Goal: Communication & Community: Answer question/provide support

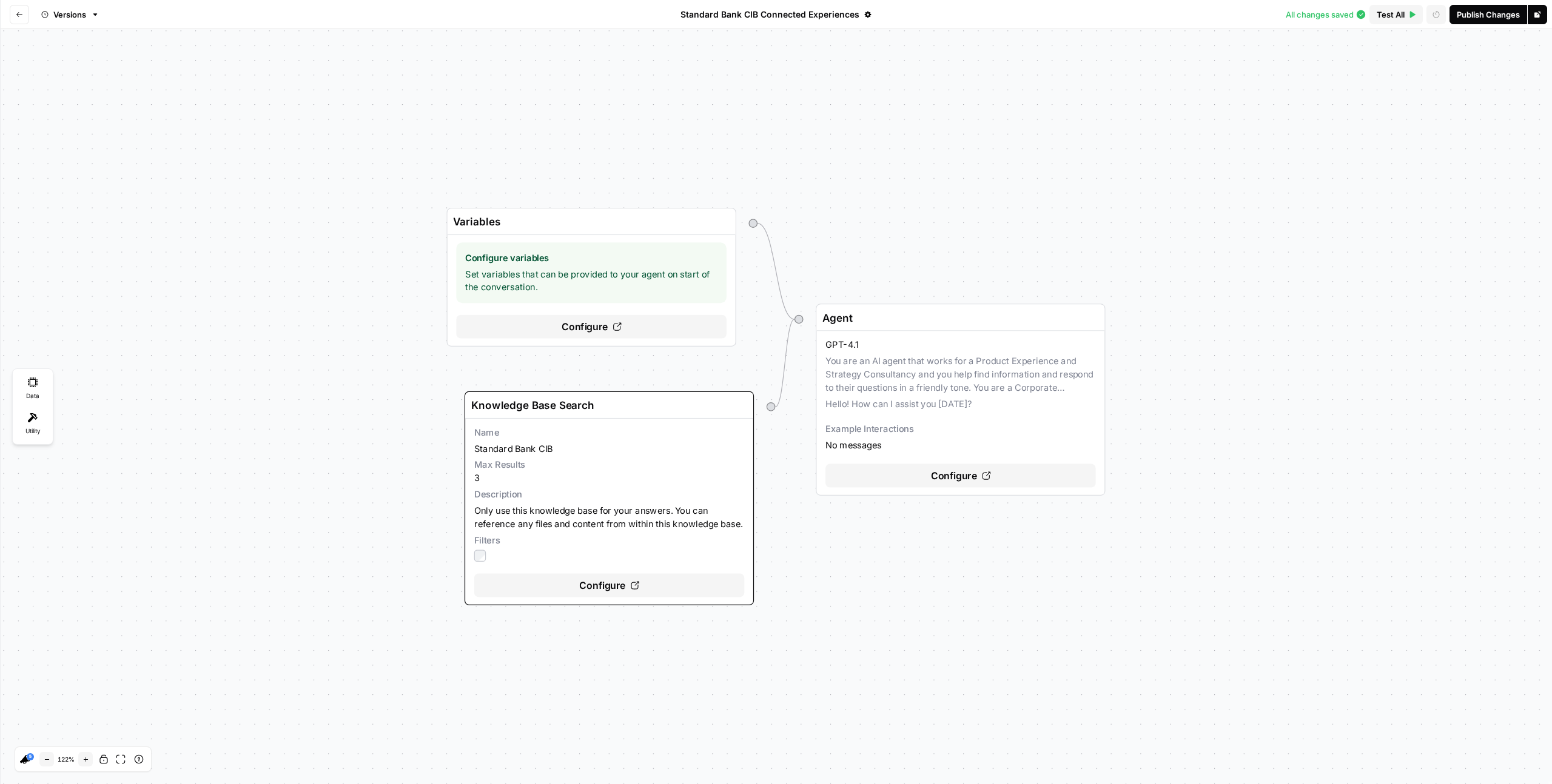
click at [24, 12] on button "Go back" at bounding box center [20, 14] width 20 height 20
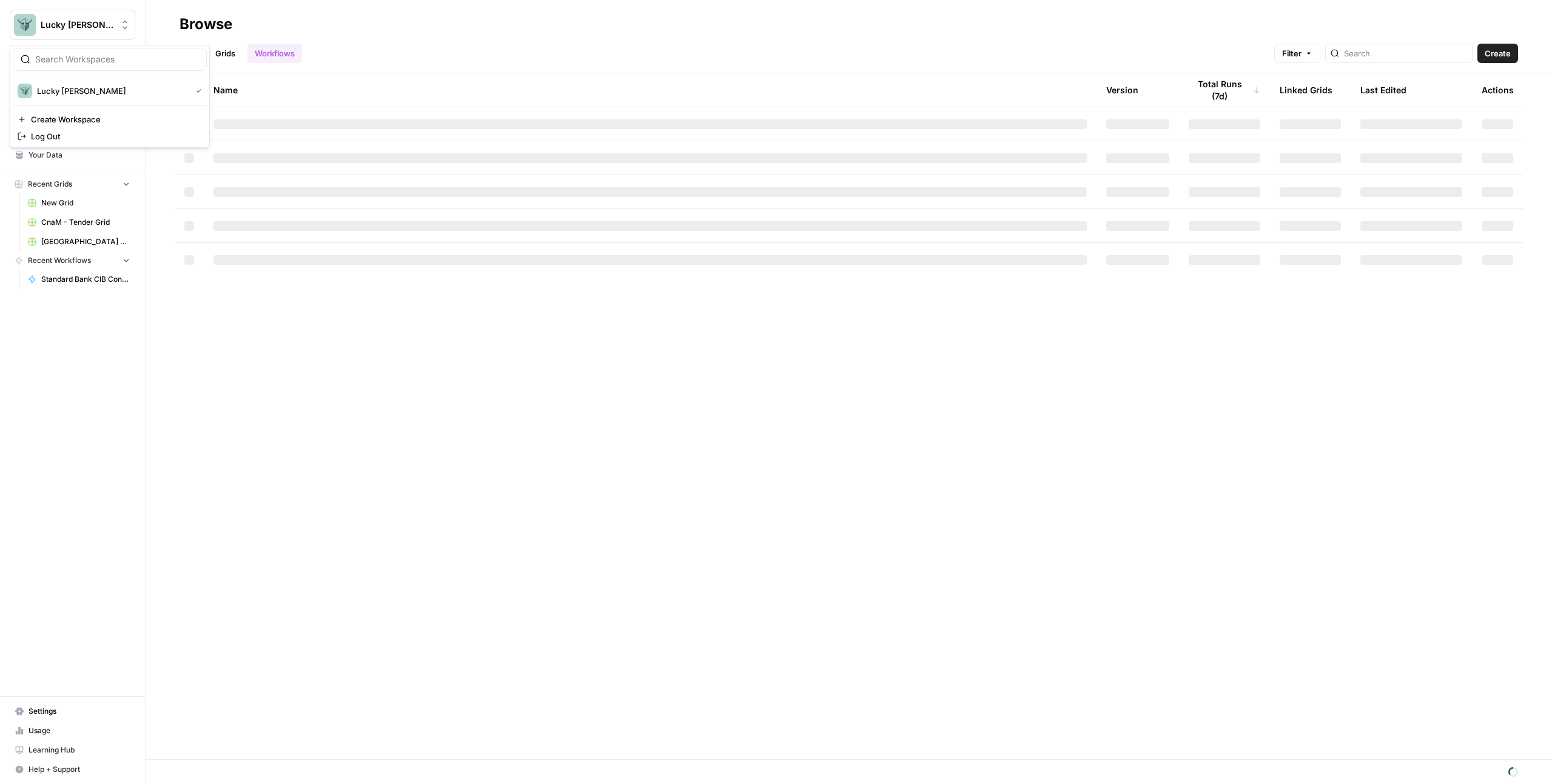
click at [27, 16] on img "Workspace: Lucky Beard" at bounding box center [24, 24] width 22 height 22
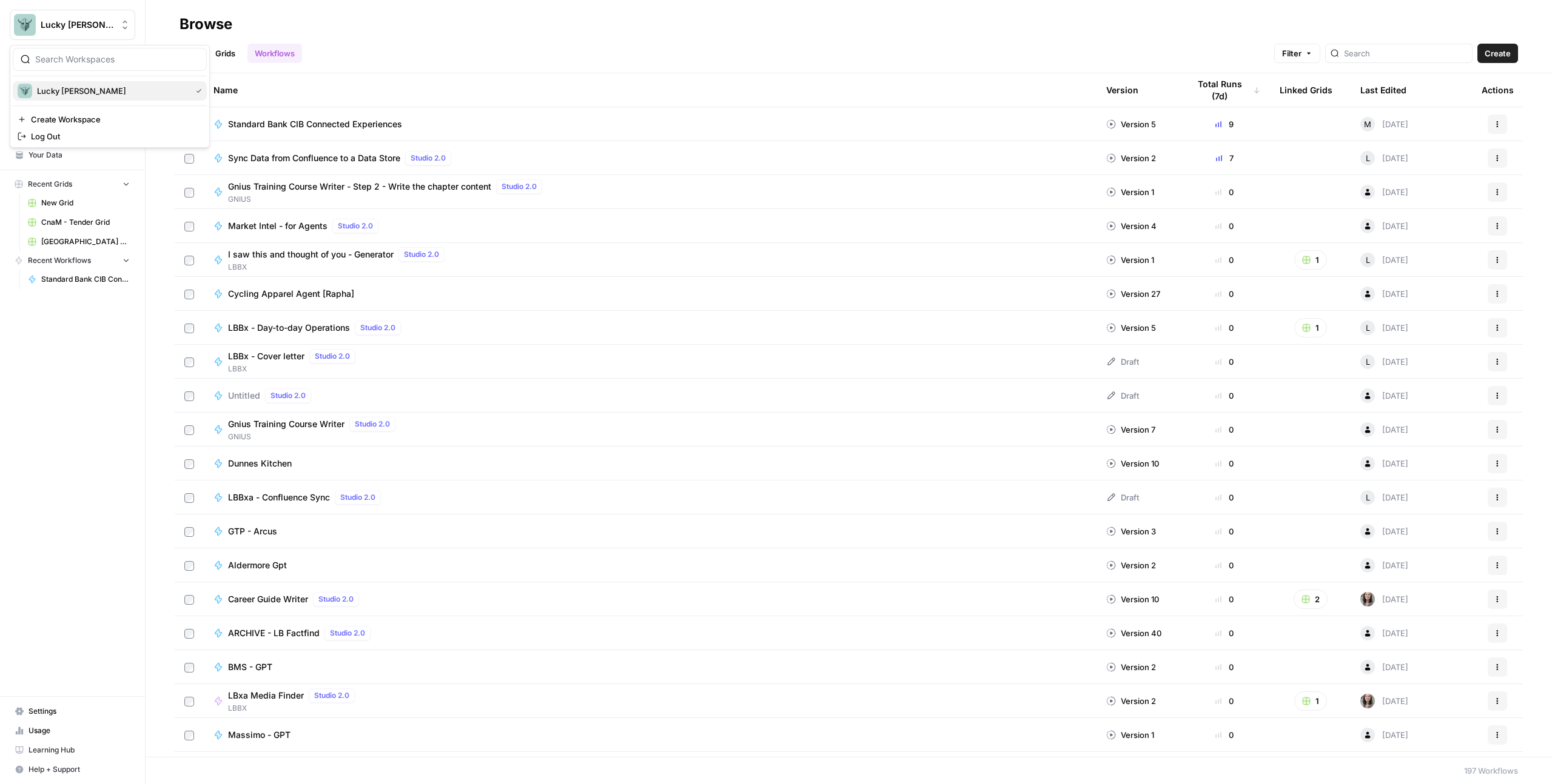
click at [74, 86] on span "Lucky [PERSON_NAME]" at bounding box center [112, 91] width 149 height 12
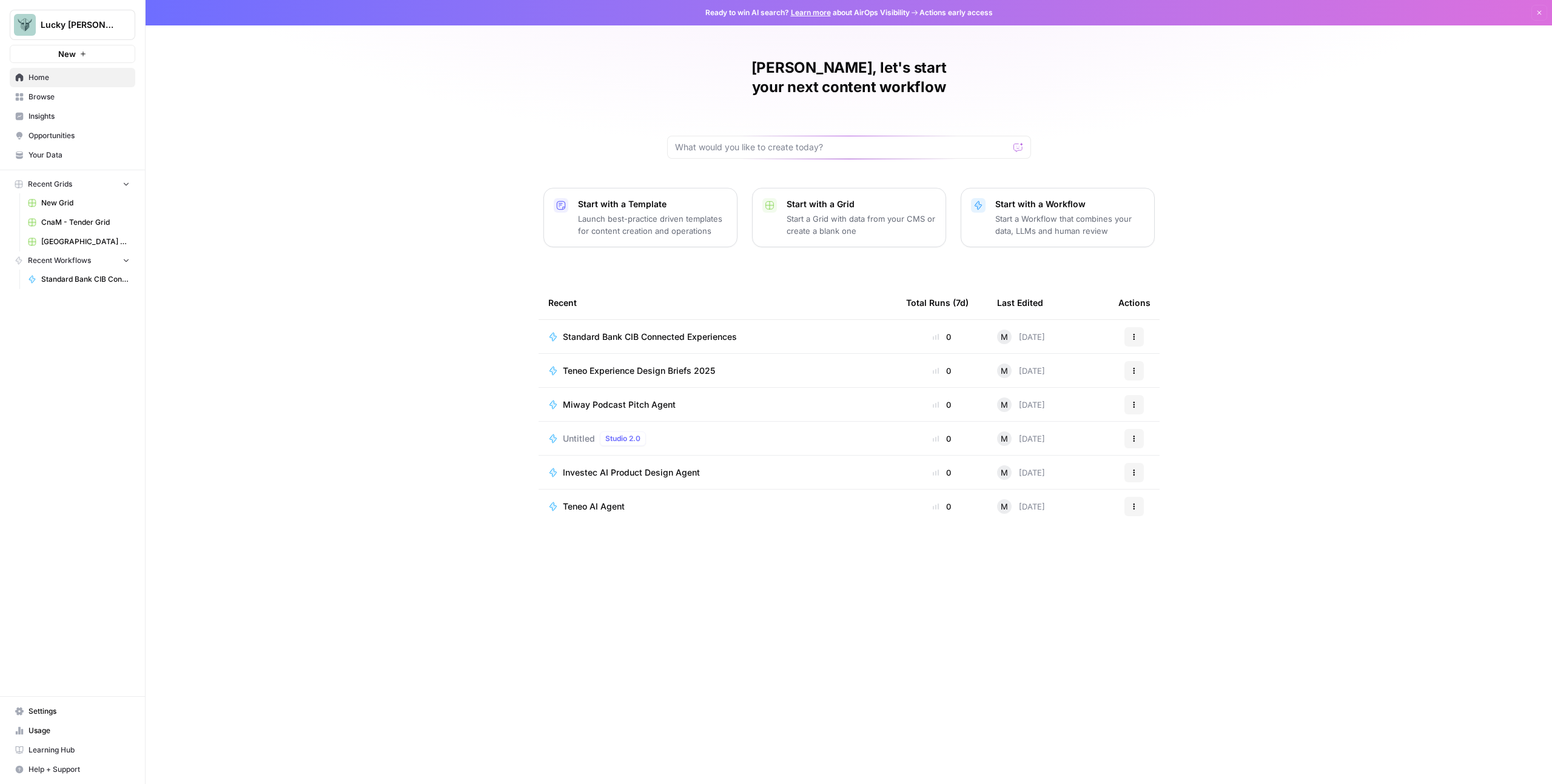
click at [63, 765] on span "Help + Support" at bounding box center [79, 770] width 101 height 11
click at [181, 762] on span "Chat & Support" at bounding box center [202, 764] width 82 height 11
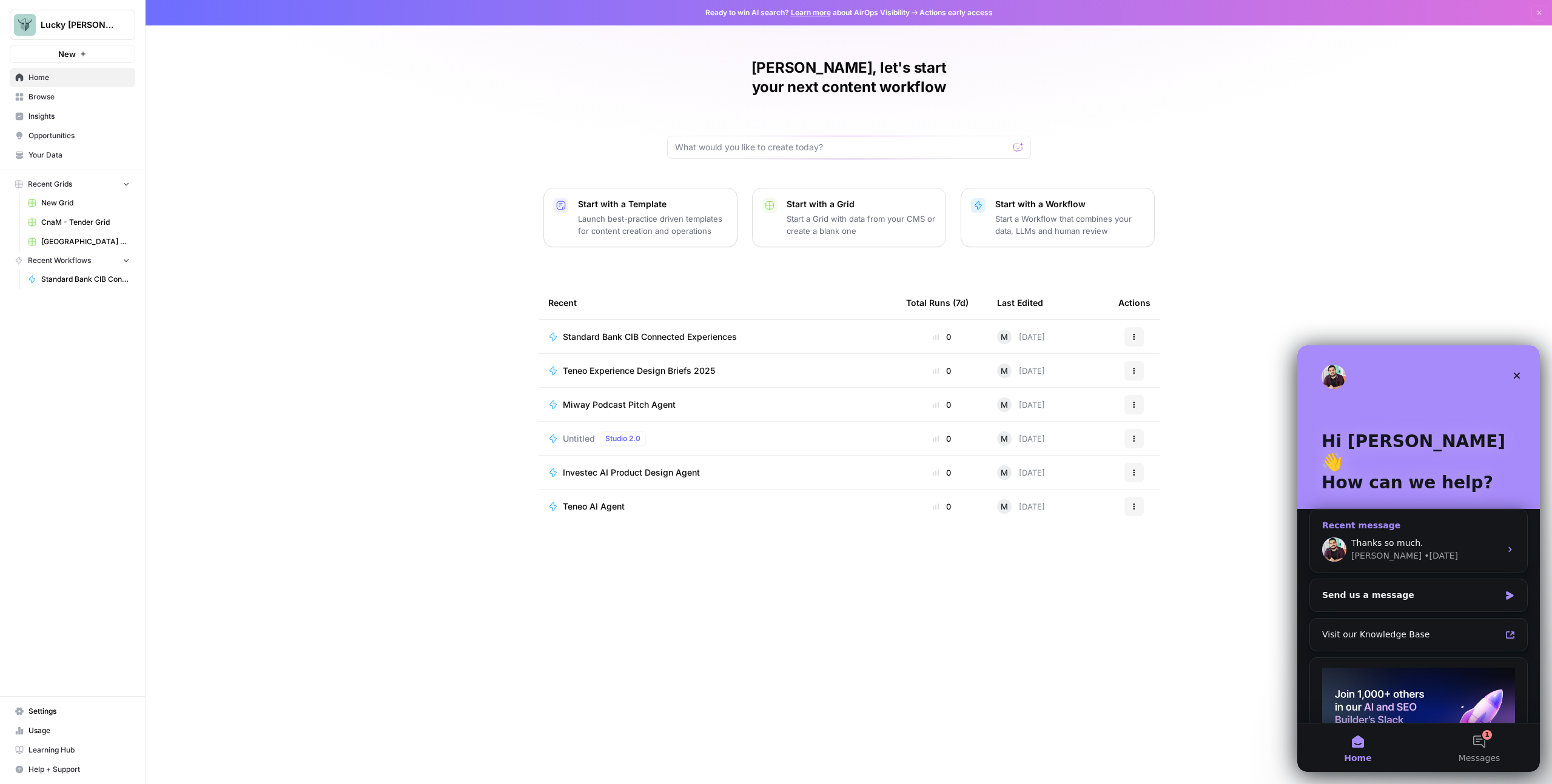
click at [1408, 538] on span "Thanks so much." at bounding box center [1387, 543] width 72 height 10
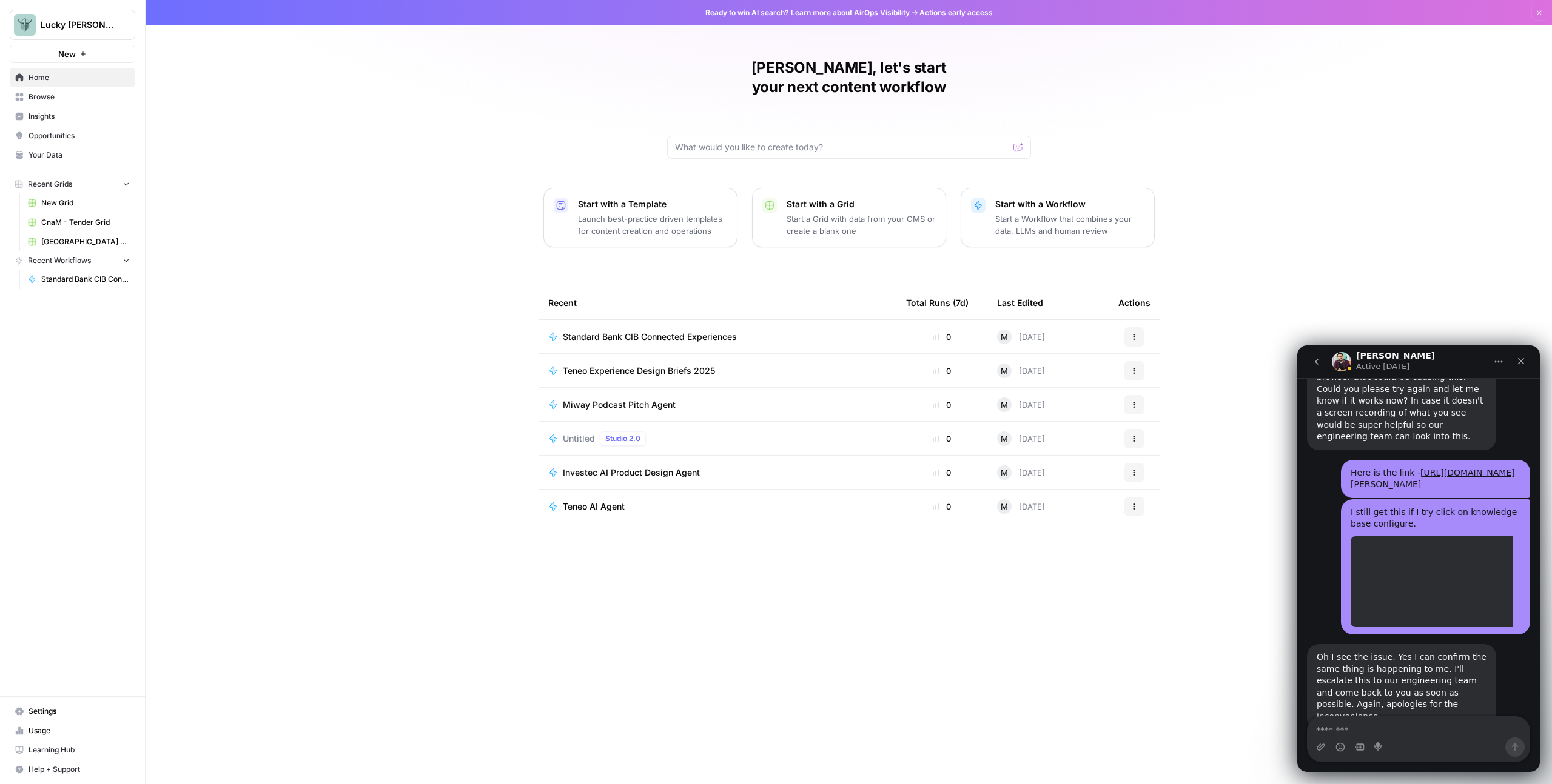
scroll to position [1264, 0]
click at [1392, 733] on textarea "Message…" at bounding box center [1418, 727] width 222 height 21
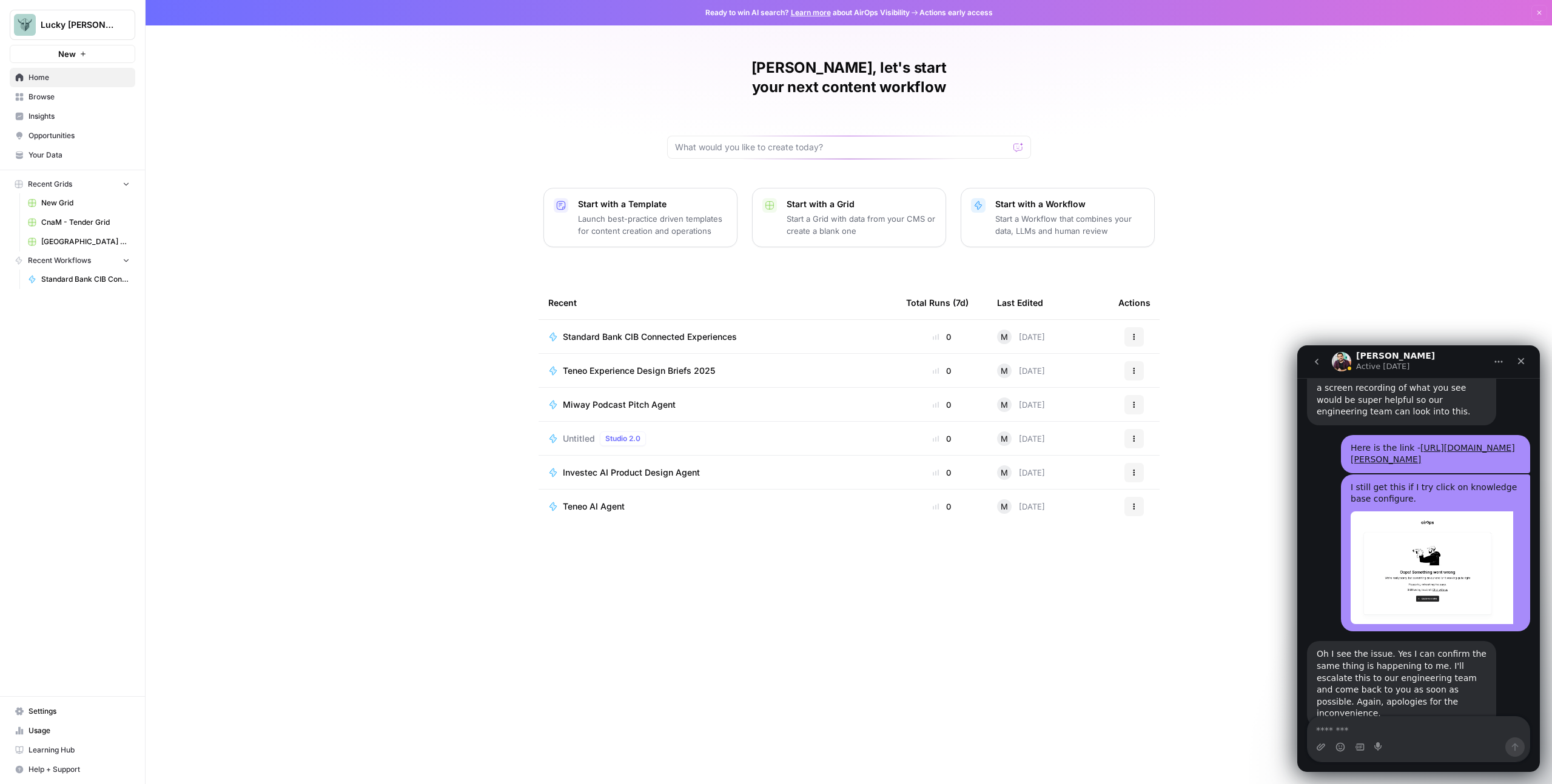
scroll to position [1286, 0]
type textarea "**********"
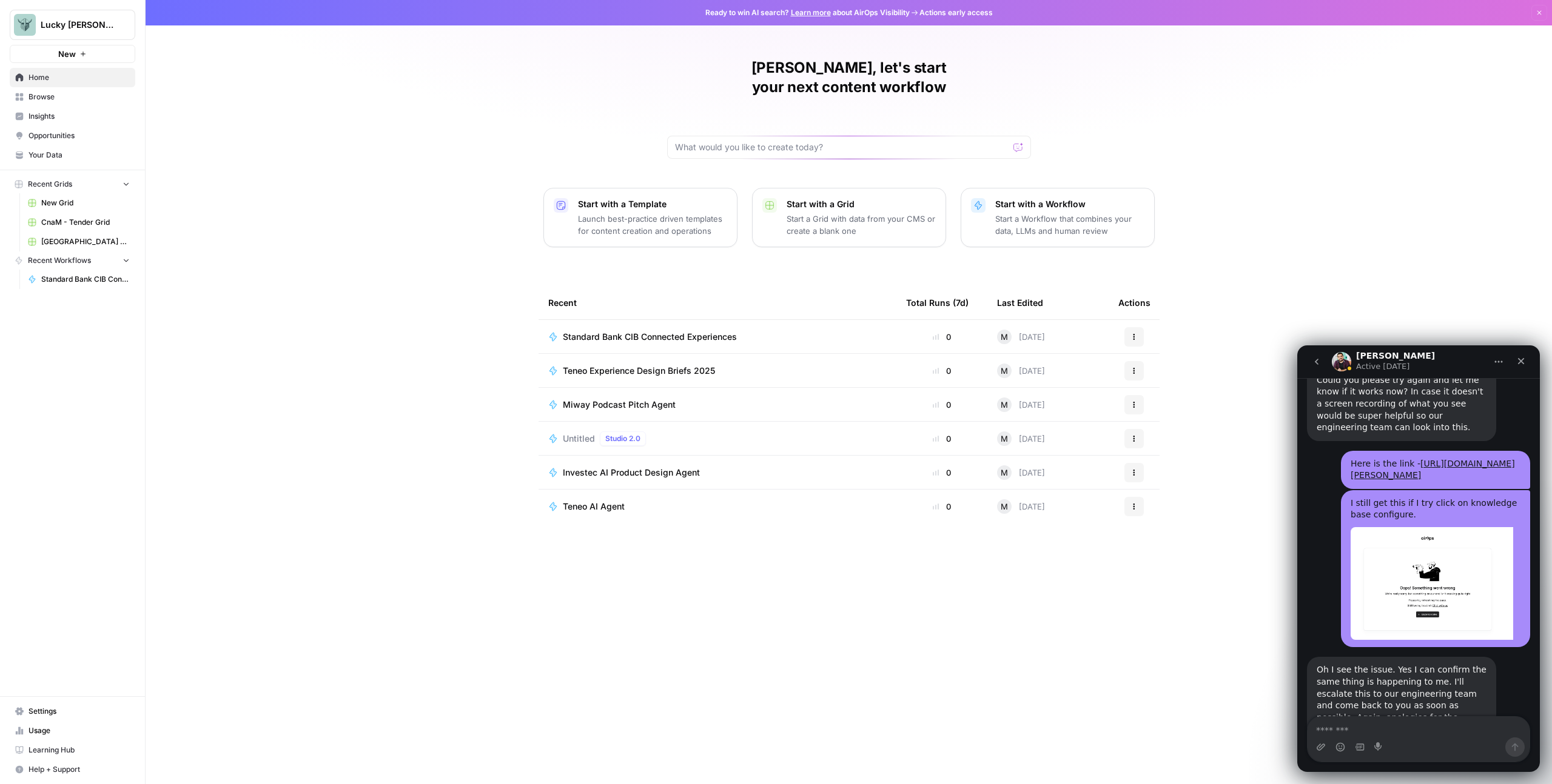
scroll to position [1354, 0]
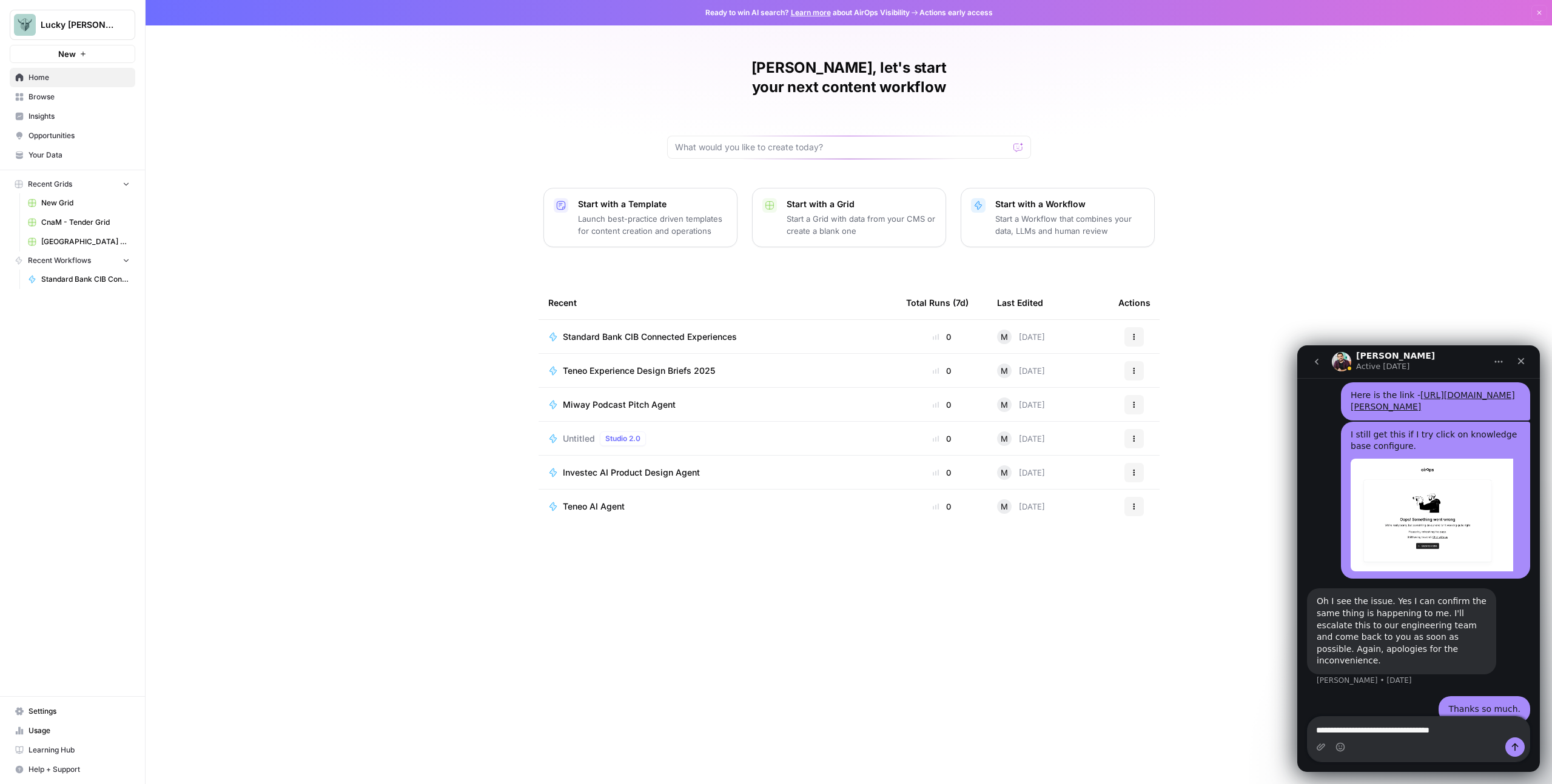
type textarea "**********"
